Goal: Entertainment & Leisure: Browse casually

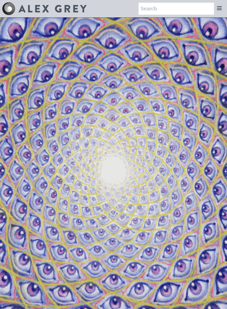
click at [220, 8] on icon at bounding box center [219, 8] width 4 height 3
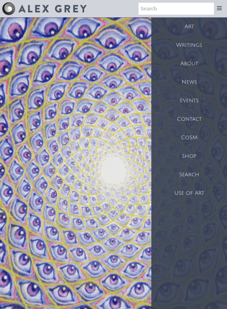
click at [190, 29] on div "Art" at bounding box center [189, 26] width 76 height 19
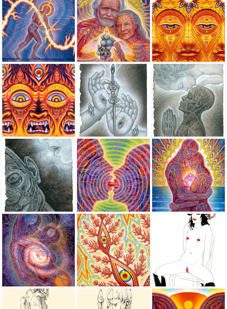
scroll to position [1914, 0]
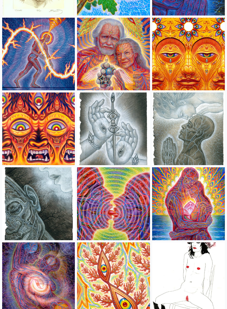
click at [201, 60] on img at bounding box center [188, 54] width 73 height 73
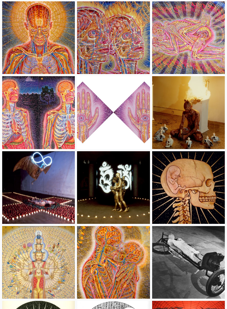
scroll to position [7025, 0]
click at [33, 52] on img at bounding box center [38, 37] width 73 height 73
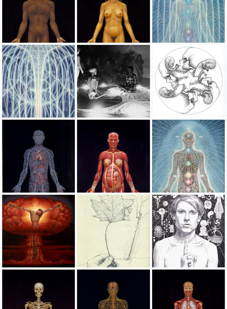
scroll to position [7577, 0]
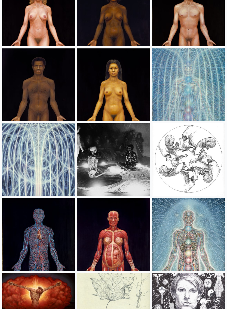
click at [38, 140] on img at bounding box center [38, 160] width 73 height 73
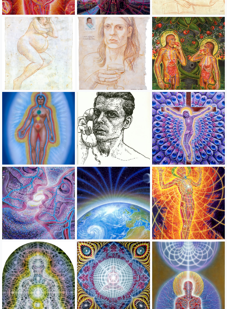
click at [122, 194] on img at bounding box center [113, 203] width 73 height 73
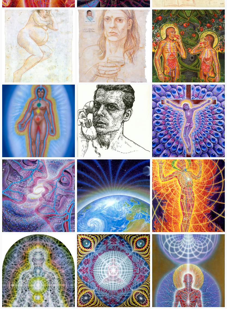
scroll to position [6194, 0]
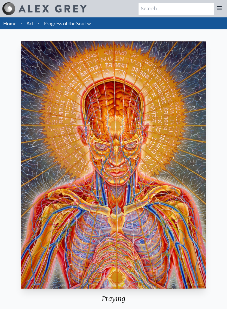
click at [216, 131] on div "Praying 1984, oil on linen, 36 x 48 in. Visit the CoSM Shop Praying - Poster" at bounding box center [113, 255] width 218 height 432
click at [214, 158] on div "Praying 1984, oil on linen, 36 x 48 in. Visit the CoSM Shop Praying - Poster" at bounding box center [113, 255] width 218 height 432
